Goal: Book appointment/travel/reservation

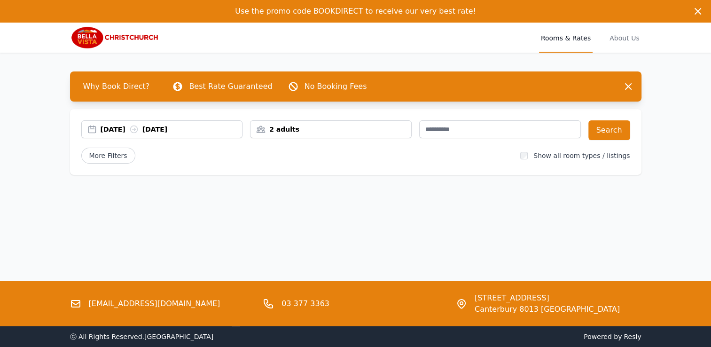
click at [130, 130] on div "[DATE] [DATE]" at bounding box center [171, 128] width 142 height 9
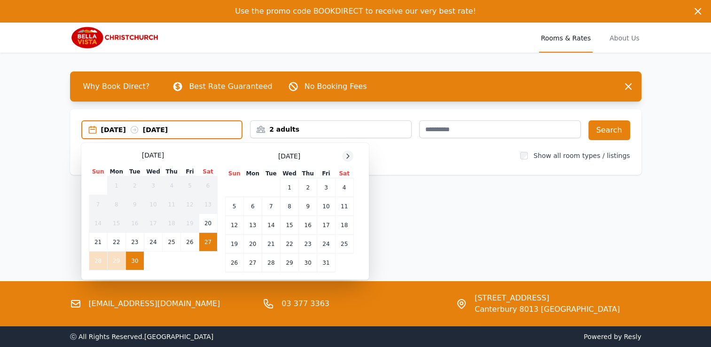
click at [344, 154] on icon at bounding box center [348, 156] width 8 height 8
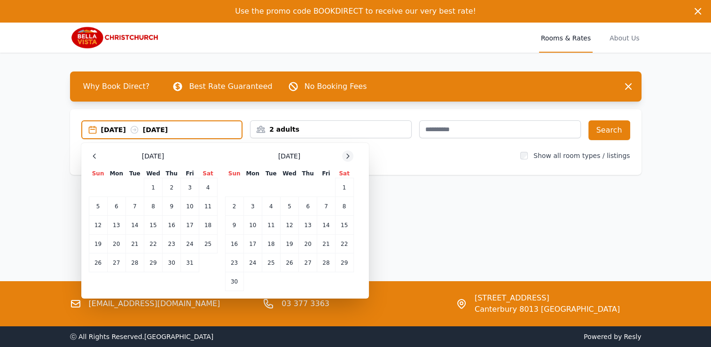
click at [344, 154] on icon at bounding box center [348, 156] width 8 height 8
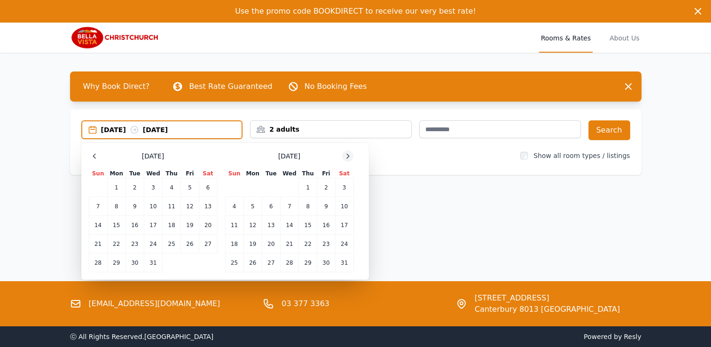
click at [344, 154] on icon at bounding box center [348, 156] width 8 height 8
click at [346, 154] on icon at bounding box center [348, 156] width 8 height 8
click at [307, 241] on td "26" at bounding box center [308, 243] width 18 height 19
click at [325, 241] on td "27" at bounding box center [326, 243] width 18 height 19
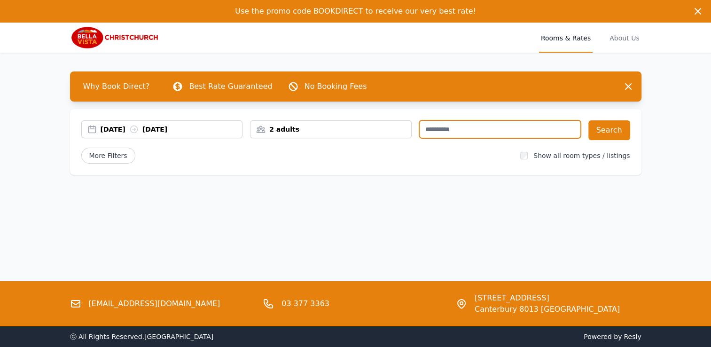
click at [448, 129] on input "text" at bounding box center [500, 129] width 162 height 18
type input "****"
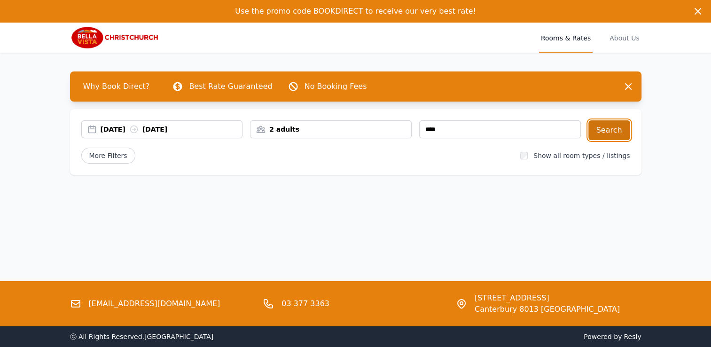
click at [609, 129] on button "Search" at bounding box center [609, 130] width 42 height 20
